Goal: Task Accomplishment & Management: Manage account settings

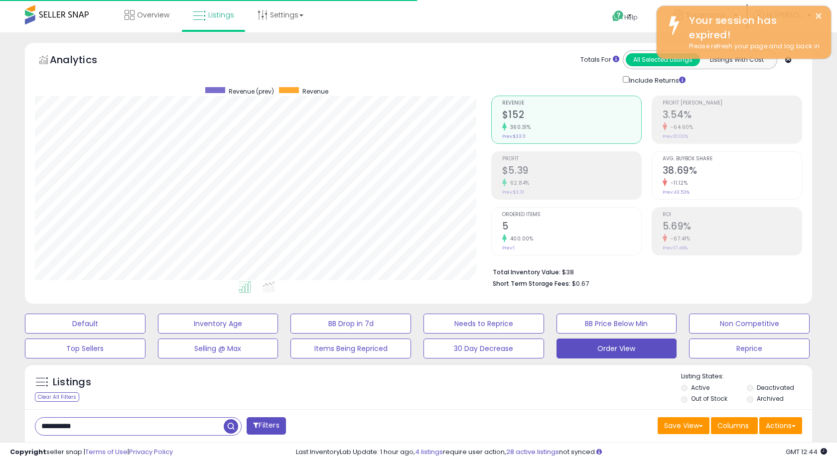
select select "**"
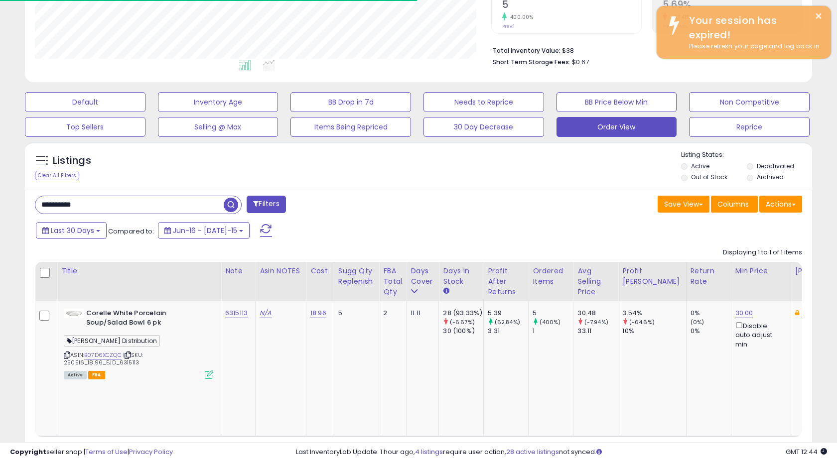
scroll to position [204, 456]
